Goal: Task Accomplishment & Management: Use online tool/utility

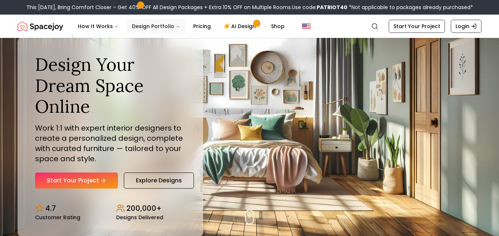
click at [171, 23] on button "Design Portfolio" at bounding box center [156, 26] width 60 height 15
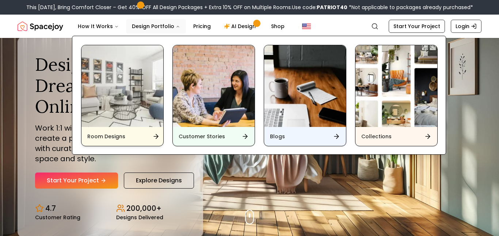
click at [138, 124] on img "Main" at bounding box center [122, 86] width 82 height 82
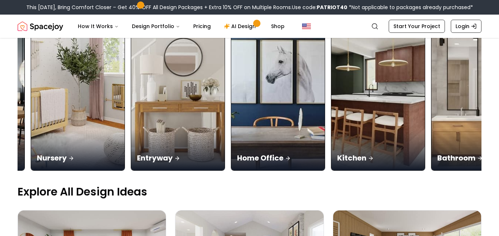
scroll to position [0, 293]
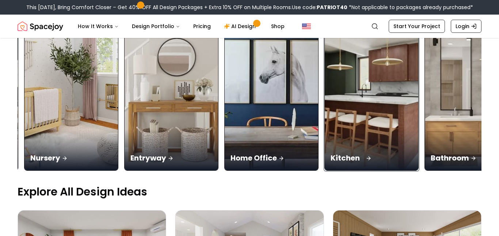
click at [344, 104] on img at bounding box center [371, 87] width 98 height 173
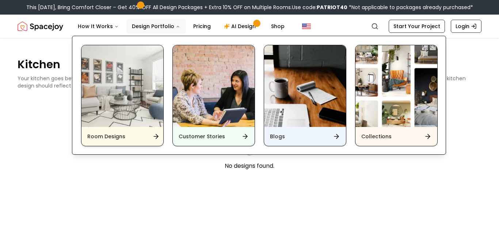
click at [116, 66] on img "Main" at bounding box center [122, 86] width 82 height 82
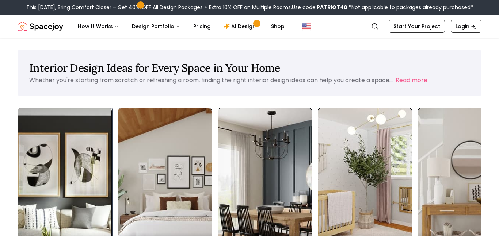
click at [84, 207] on img at bounding box center [65, 190] width 98 height 173
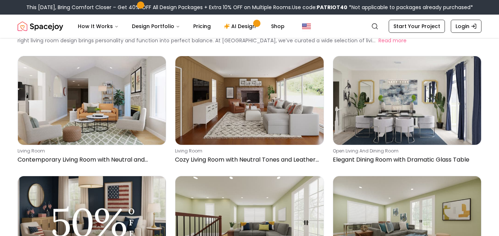
scroll to position [46, 0]
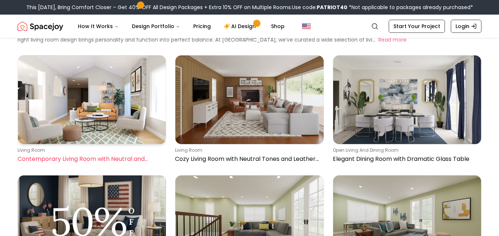
click at [129, 119] on img at bounding box center [92, 99] width 148 height 89
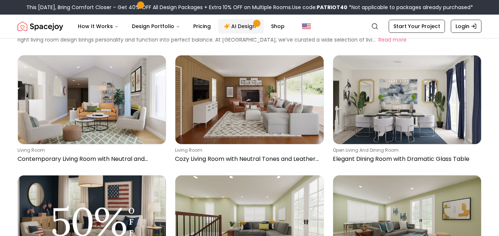
click at [240, 25] on link "AI Design" at bounding box center [241, 26] width 46 height 15
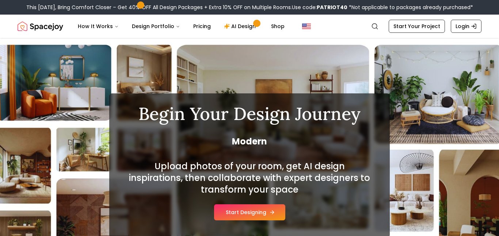
click at [241, 214] on button "Start Designing" at bounding box center [249, 212] width 71 height 16
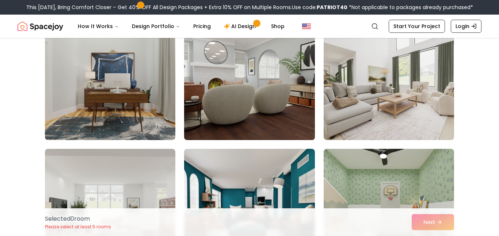
scroll to position [76, 0]
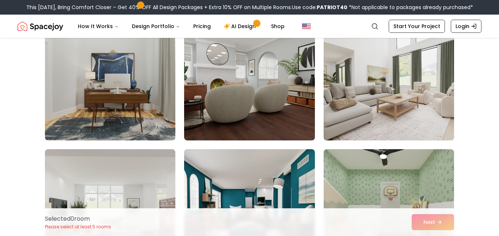
click at [416, 85] on img at bounding box center [388, 82] width 137 height 123
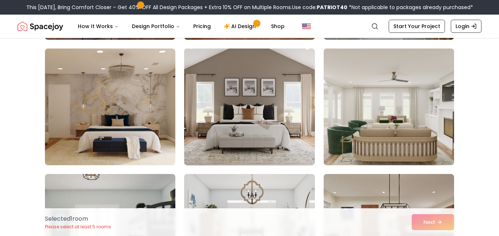
scroll to position [303, 0]
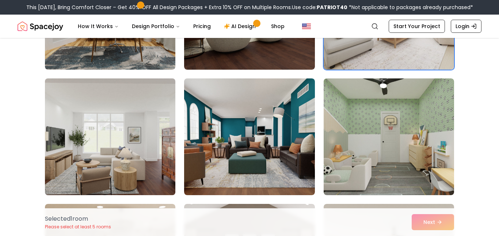
click at [108, 129] on img at bounding box center [110, 137] width 137 height 123
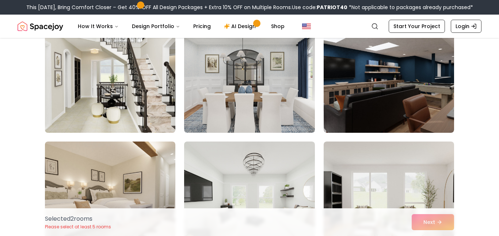
click at [95, 93] on img at bounding box center [110, 74] width 137 height 123
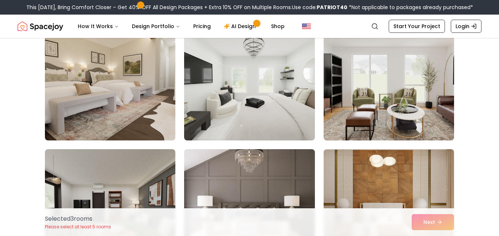
scroll to position [1207, 0]
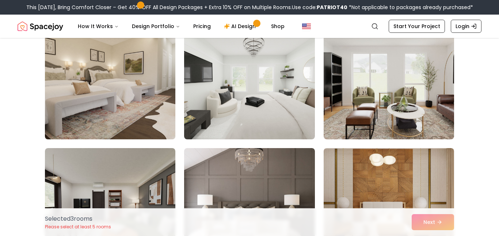
click at [135, 99] on img at bounding box center [110, 81] width 137 height 123
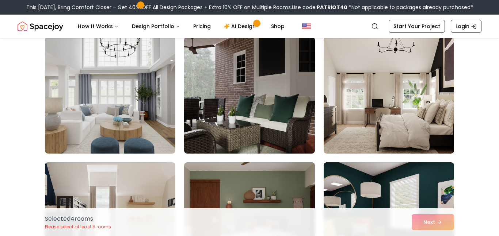
scroll to position [2196, 0]
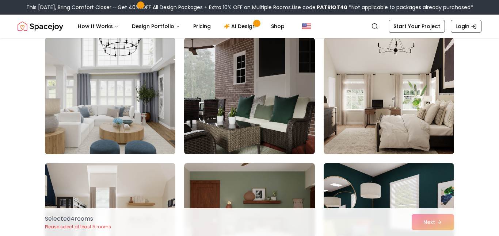
click at [71, 100] on img at bounding box center [110, 96] width 137 height 123
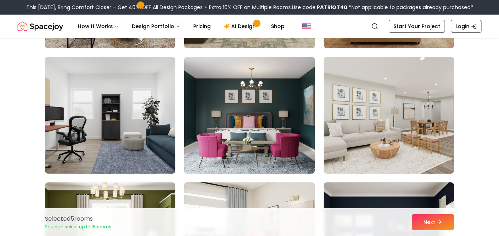
scroll to position [1799, 0]
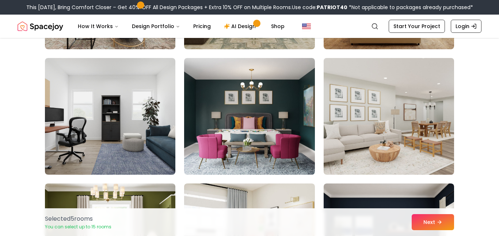
click at [378, 166] on img at bounding box center [388, 116] width 137 height 123
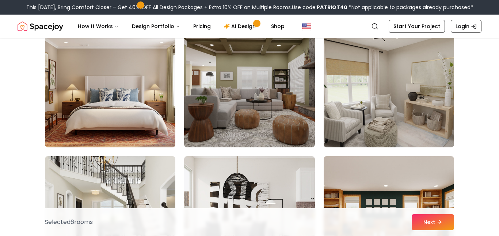
scroll to position [2955, 0]
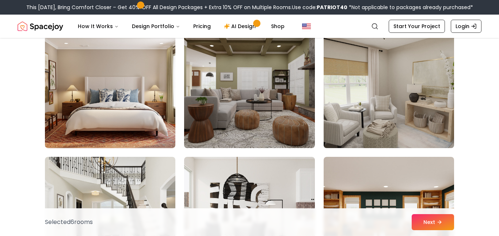
click at [445, 96] on img at bounding box center [388, 89] width 137 height 123
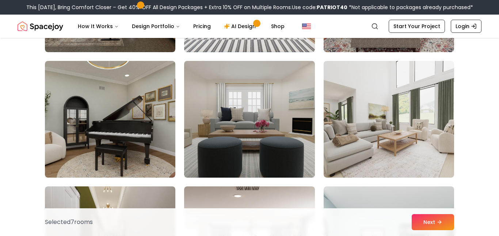
scroll to position [3567, 0]
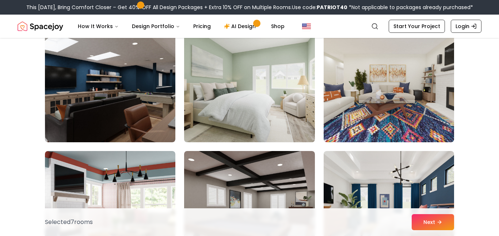
click at [280, 93] on img at bounding box center [249, 84] width 137 height 123
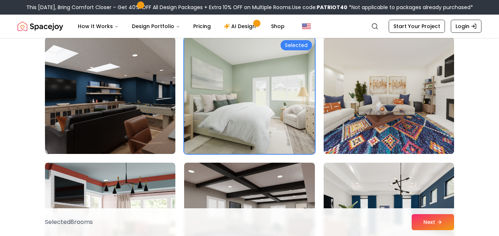
scroll to position [3827, 0]
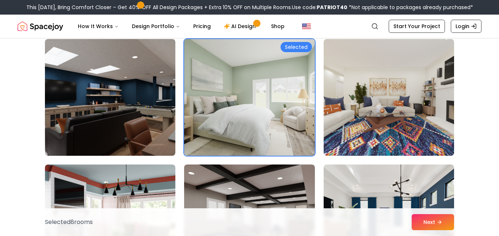
click at [280, 93] on img at bounding box center [249, 97] width 137 height 123
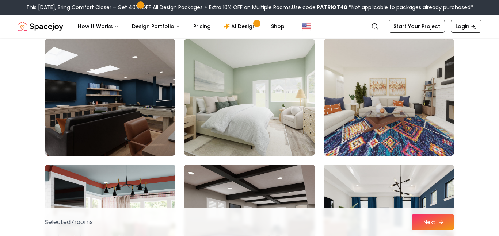
click at [432, 226] on button "Next" at bounding box center [432, 222] width 42 height 16
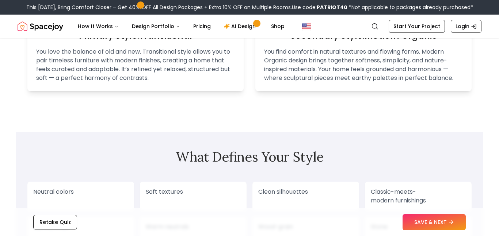
scroll to position [512, 0]
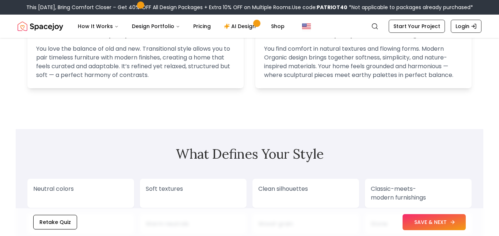
click at [425, 224] on button "SAVE & NEXT" at bounding box center [433, 222] width 63 height 16
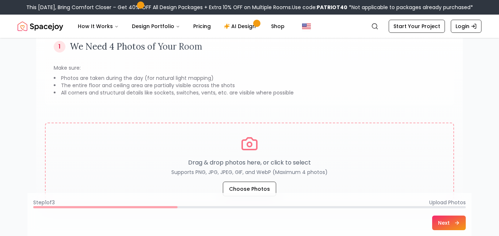
scroll to position [68, 0]
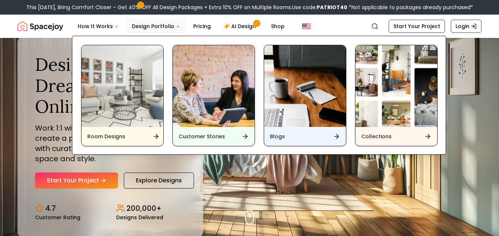
click at [135, 85] on img "Main" at bounding box center [122, 86] width 82 height 82
